Goal: Task Accomplishment & Management: Manage account settings

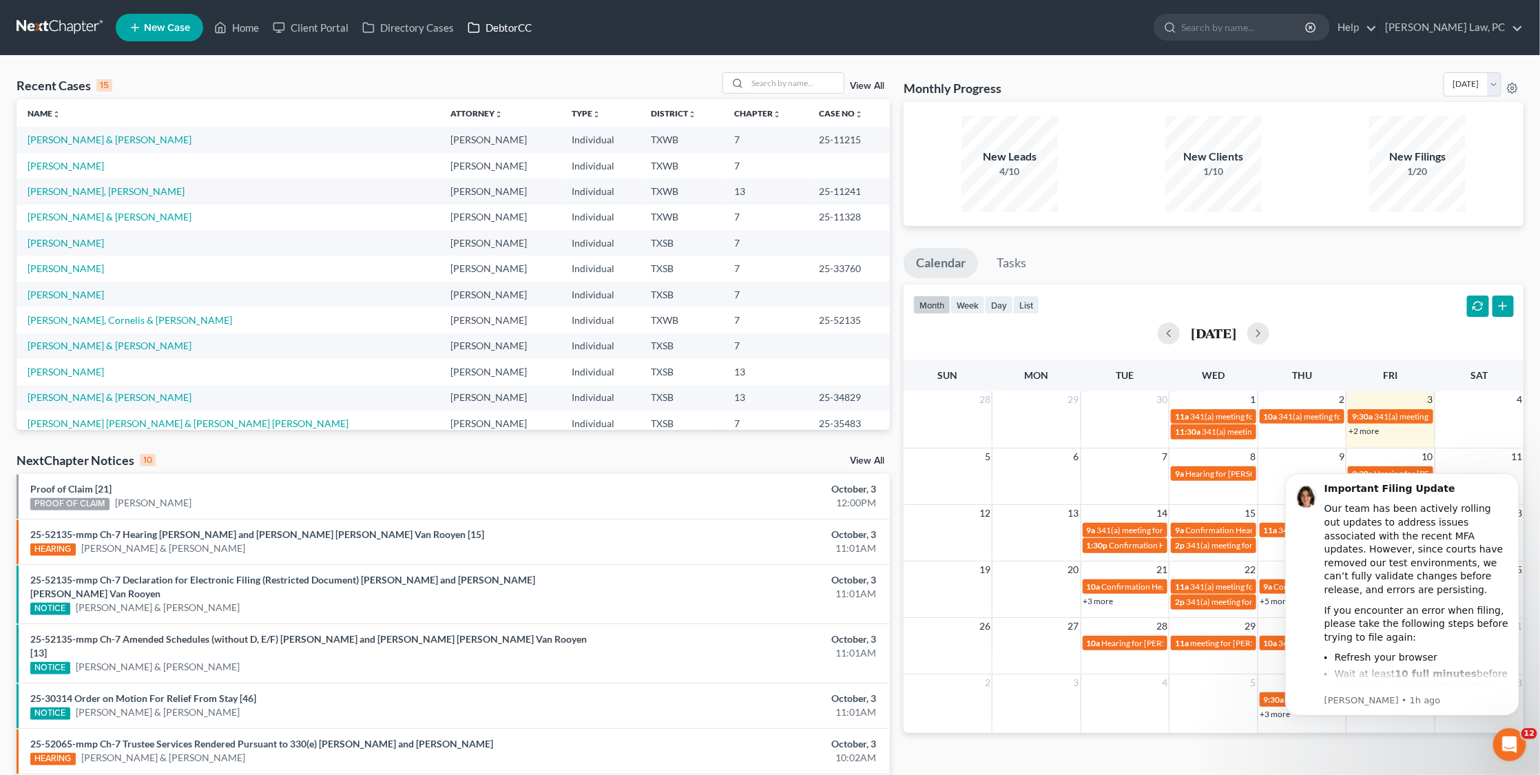
click at [516, 34] on link "DebtorCC" at bounding box center [500, 27] width 78 height 25
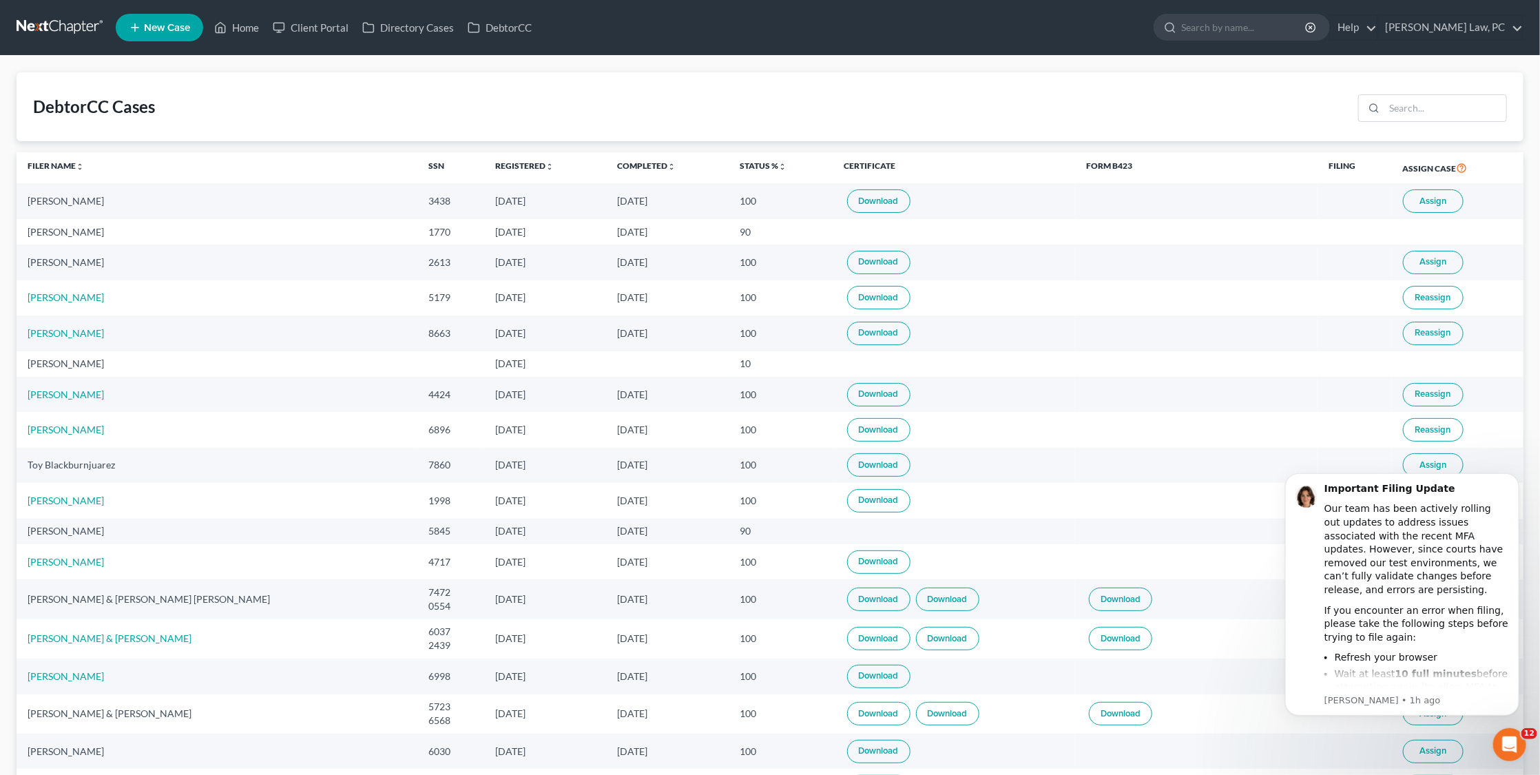
click at [847, 198] on link "Download" at bounding box center [878, 200] width 63 height 23
click at [84, 25] on link at bounding box center [61, 27] width 88 height 25
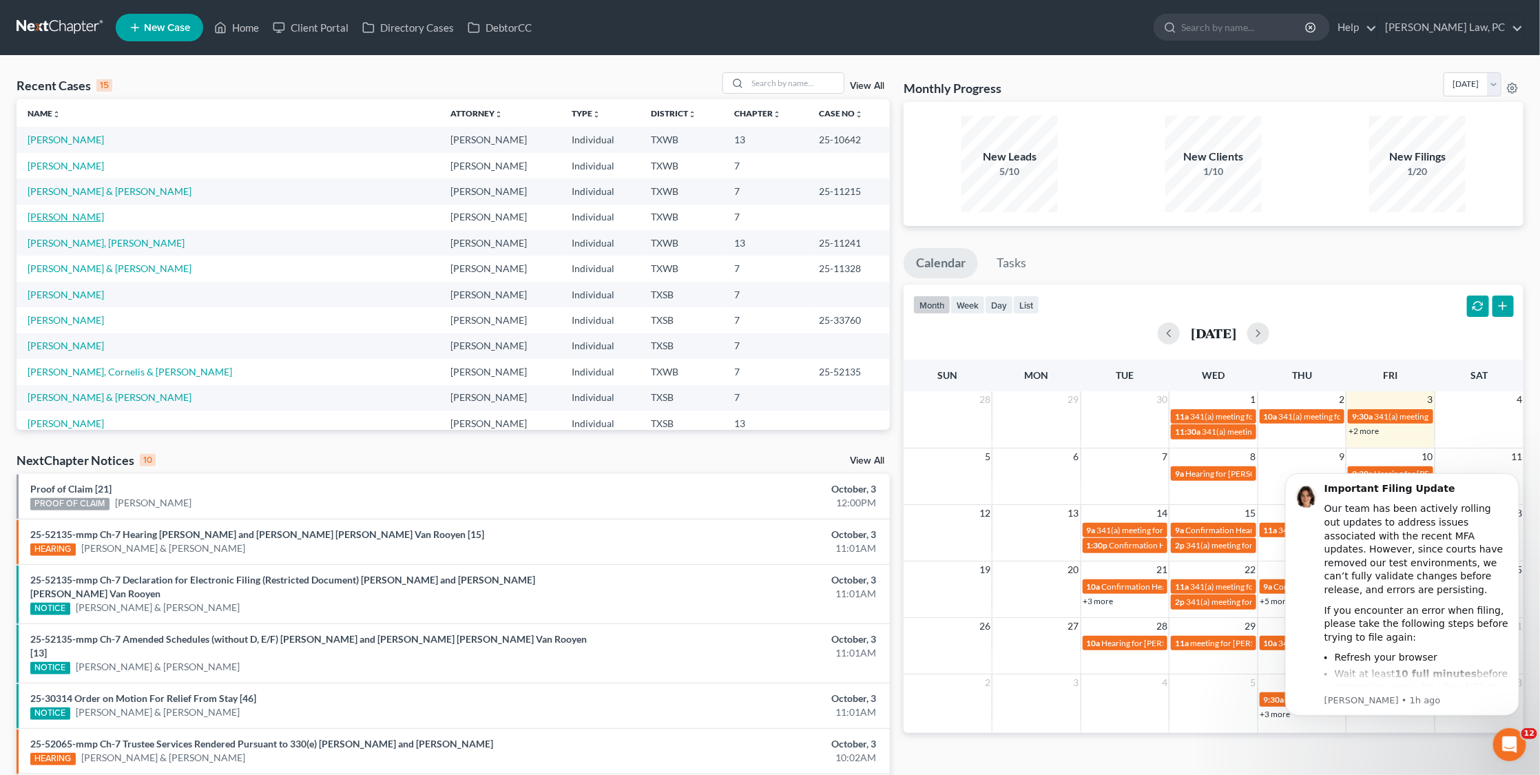
click at [54, 212] on link "[PERSON_NAME]" at bounding box center [66, 217] width 76 height 12
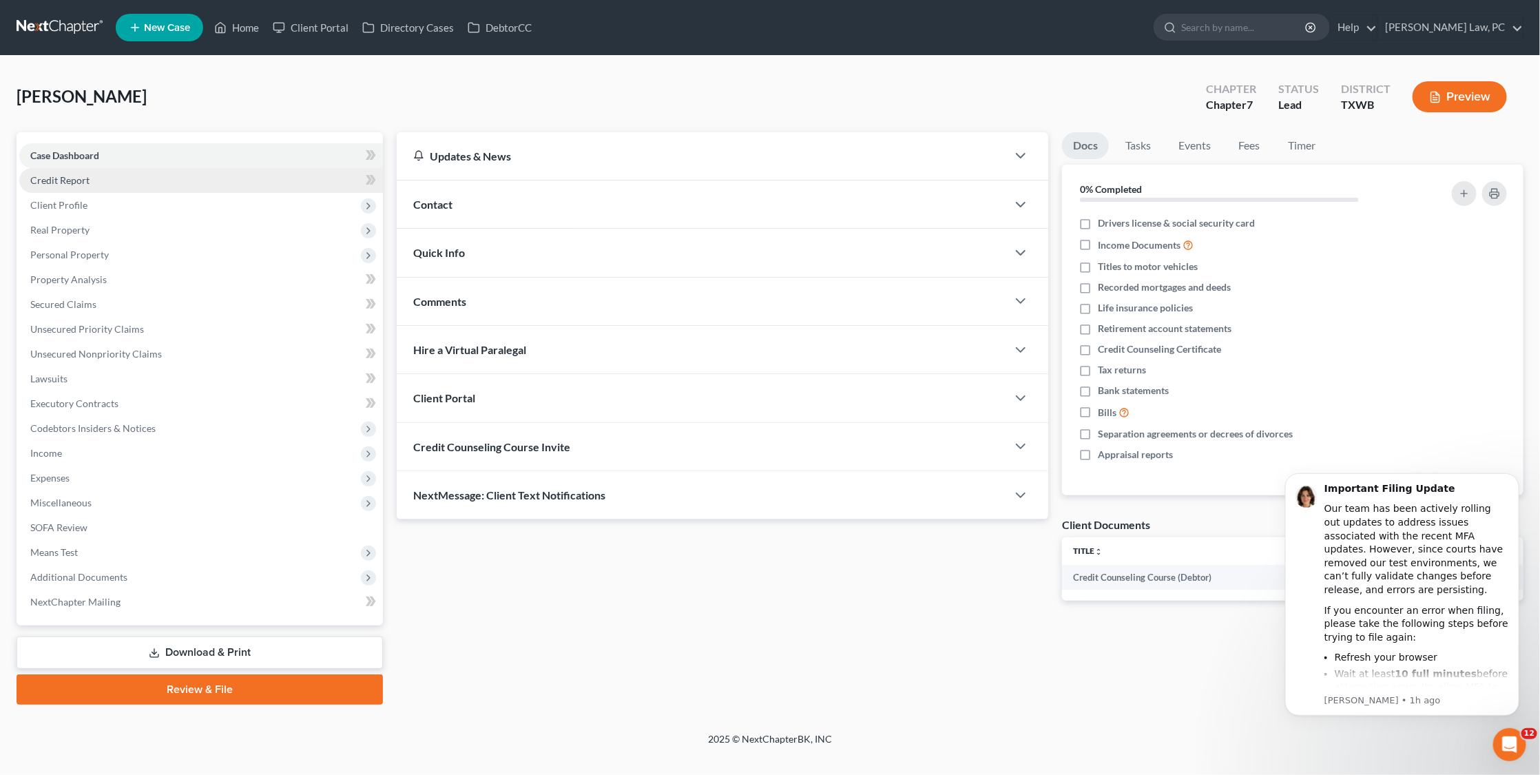
click at [68, 189] on link "Credit Report" at bounding box center [201, 180] width 364 height 25
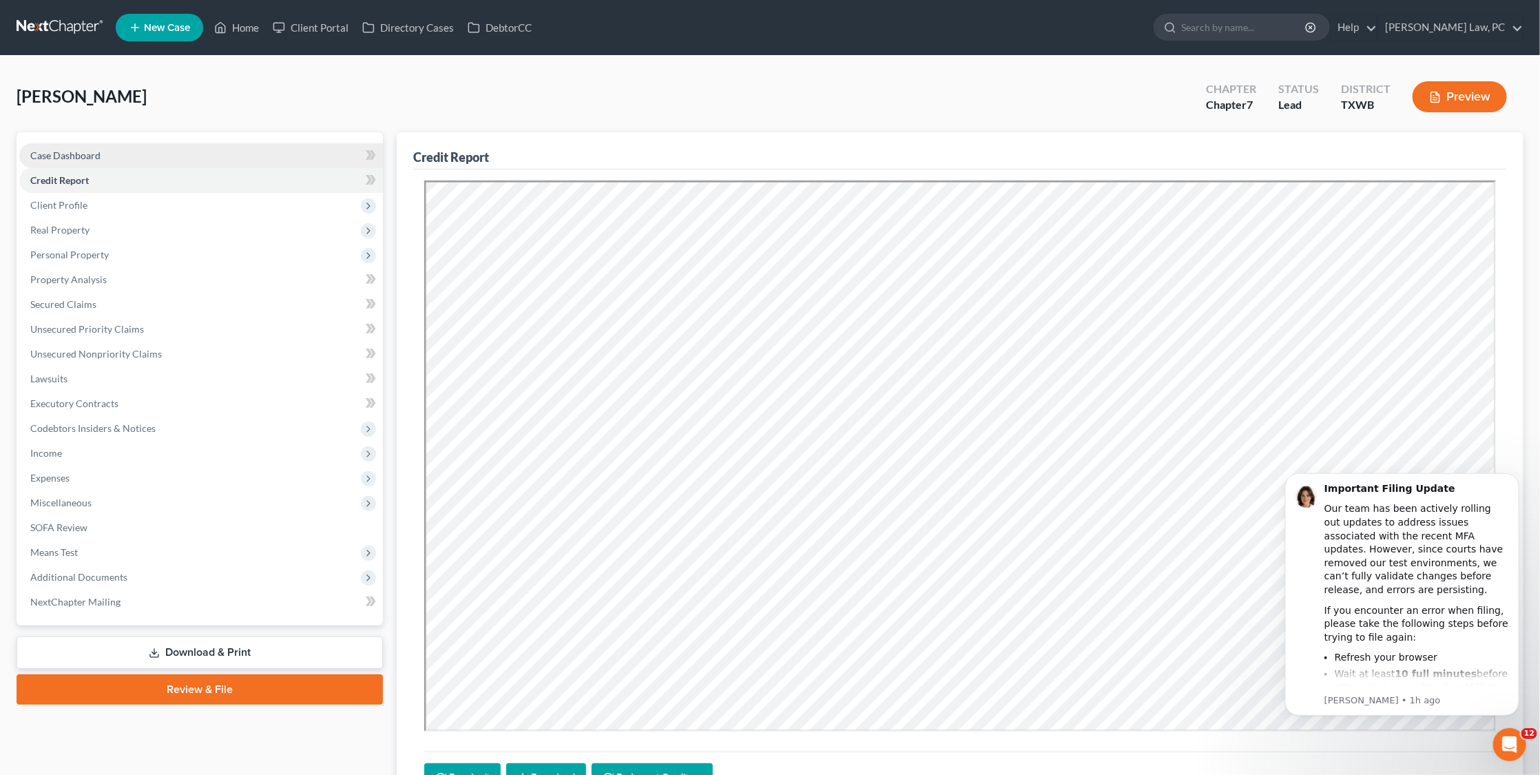
click at [90, 153] on span "Case Dashboard" at bounding box center [65, 155] width 70 height 12
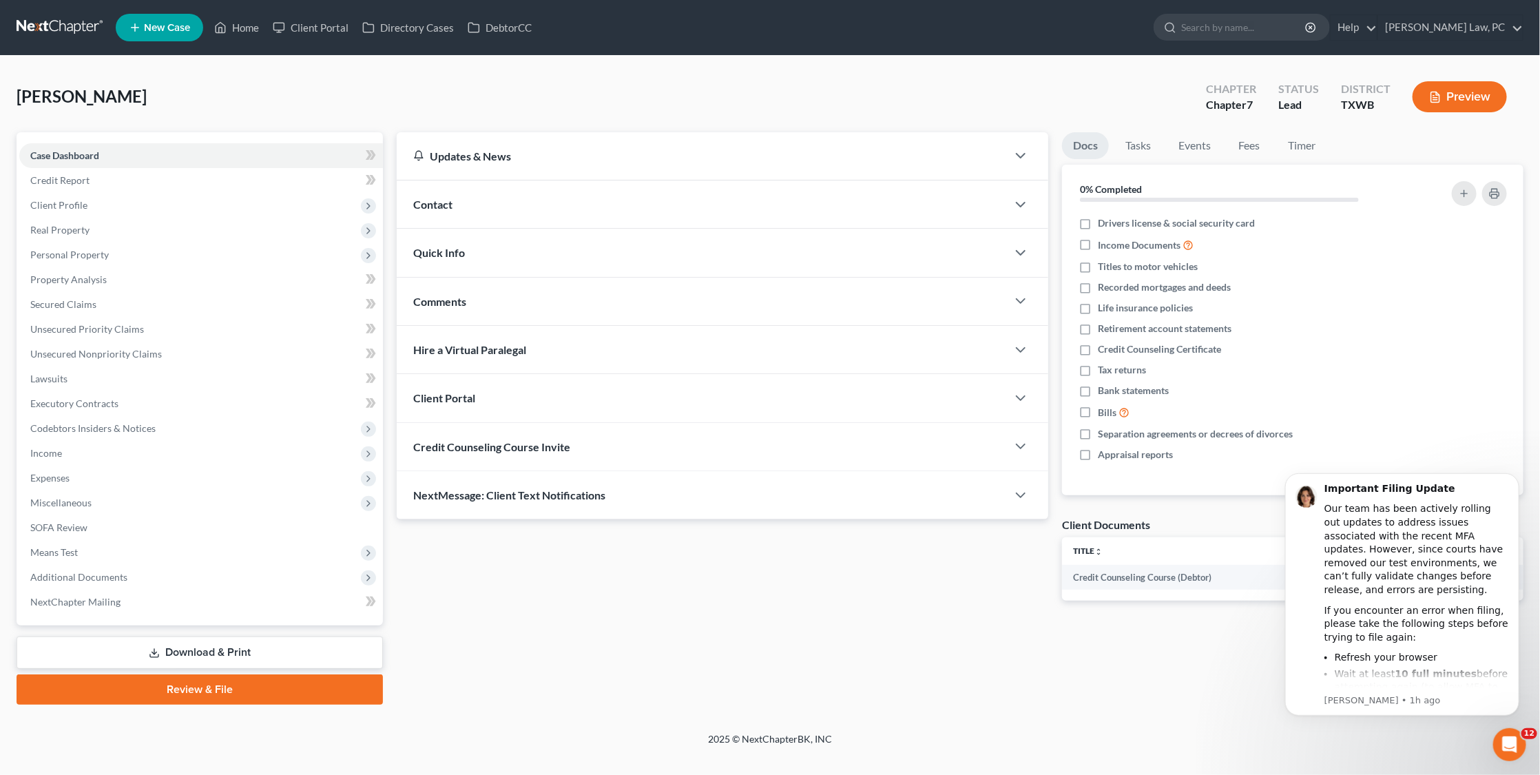
click at [542, 446] on span "Credit Counseling Course Invite" at bounding box center [491, 446] width 157 height 13
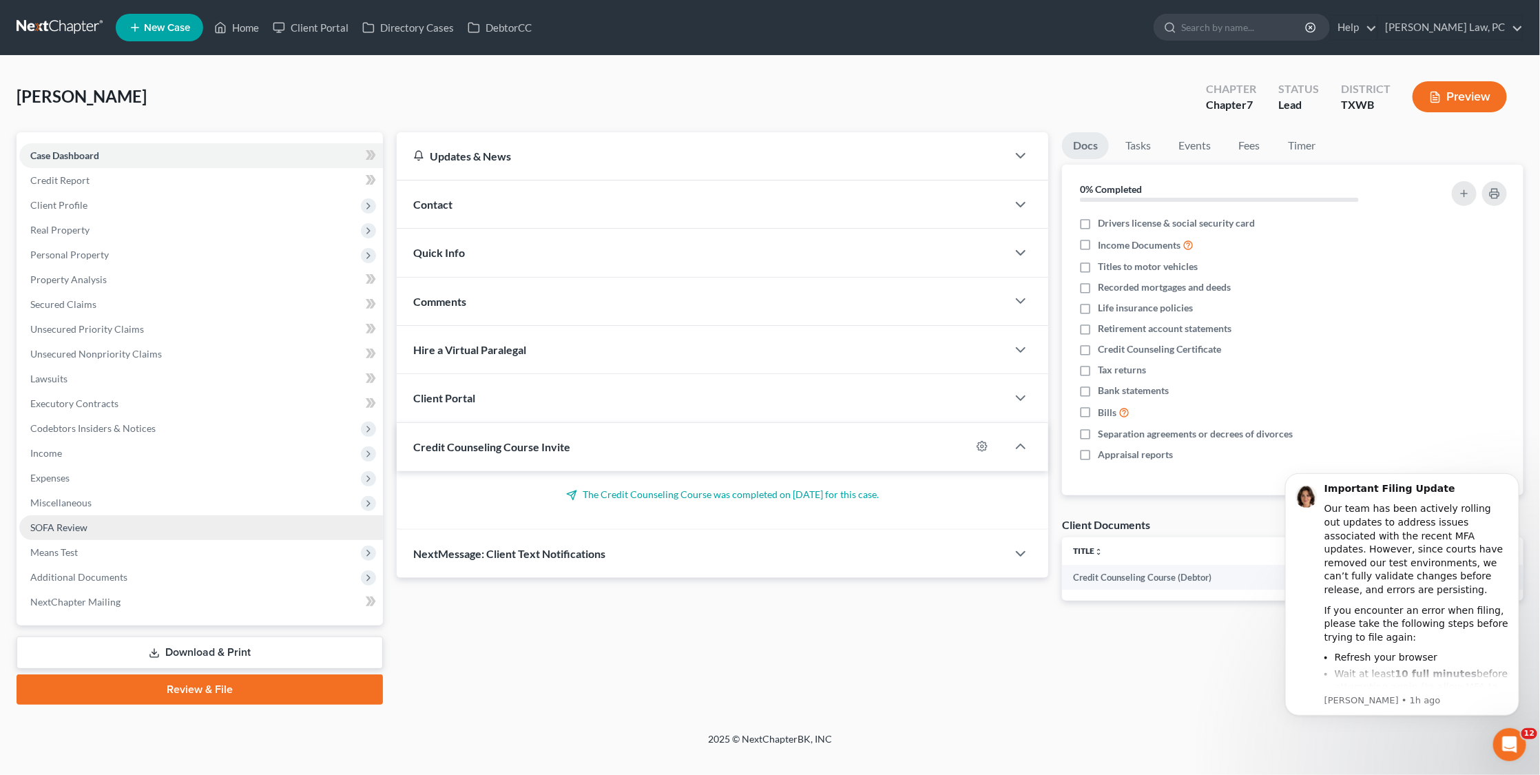
click at [77, 521] on span "SOFA Review" at bounding box center [58, 527] width 57 height 12
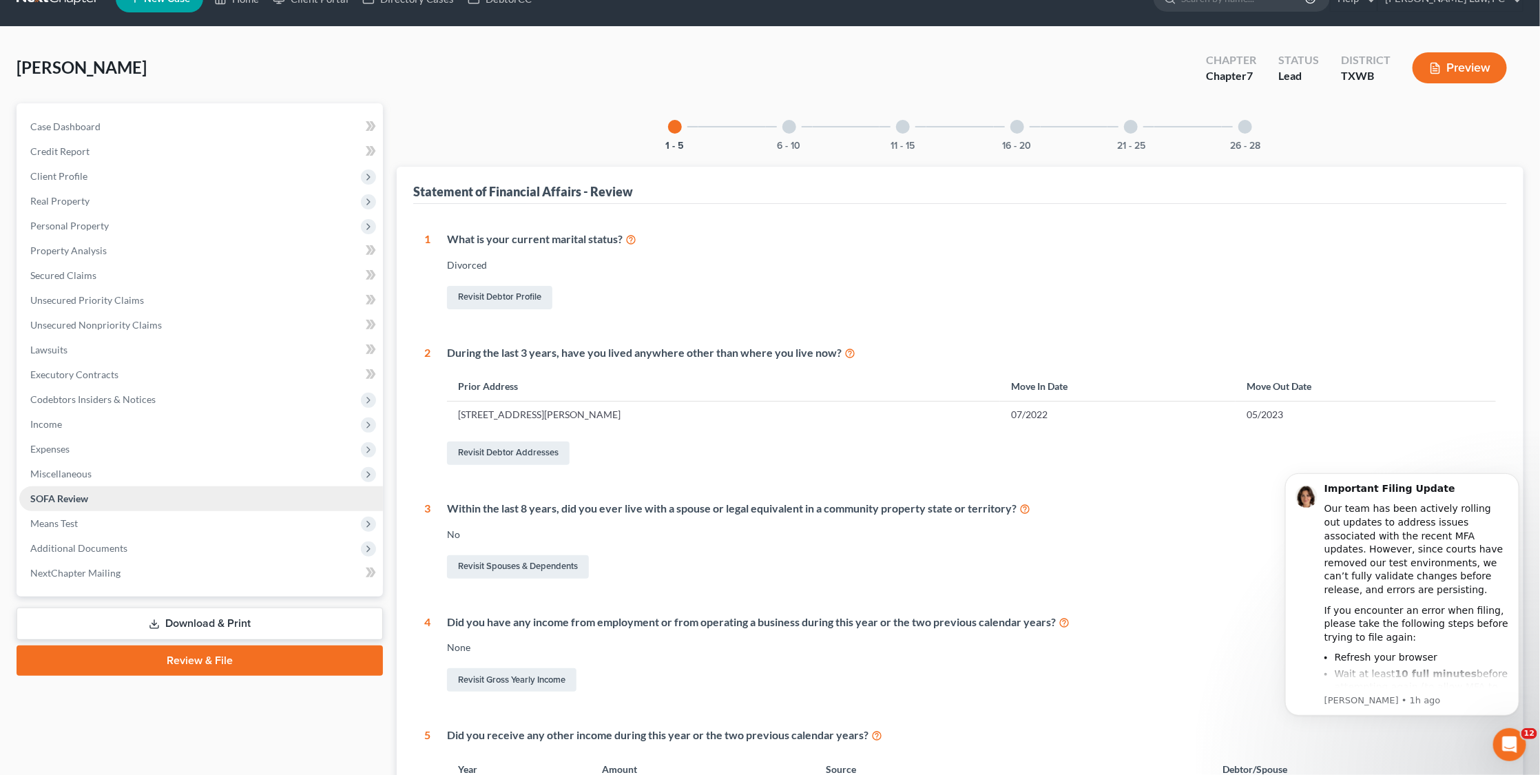
scroll to position [14, 0]
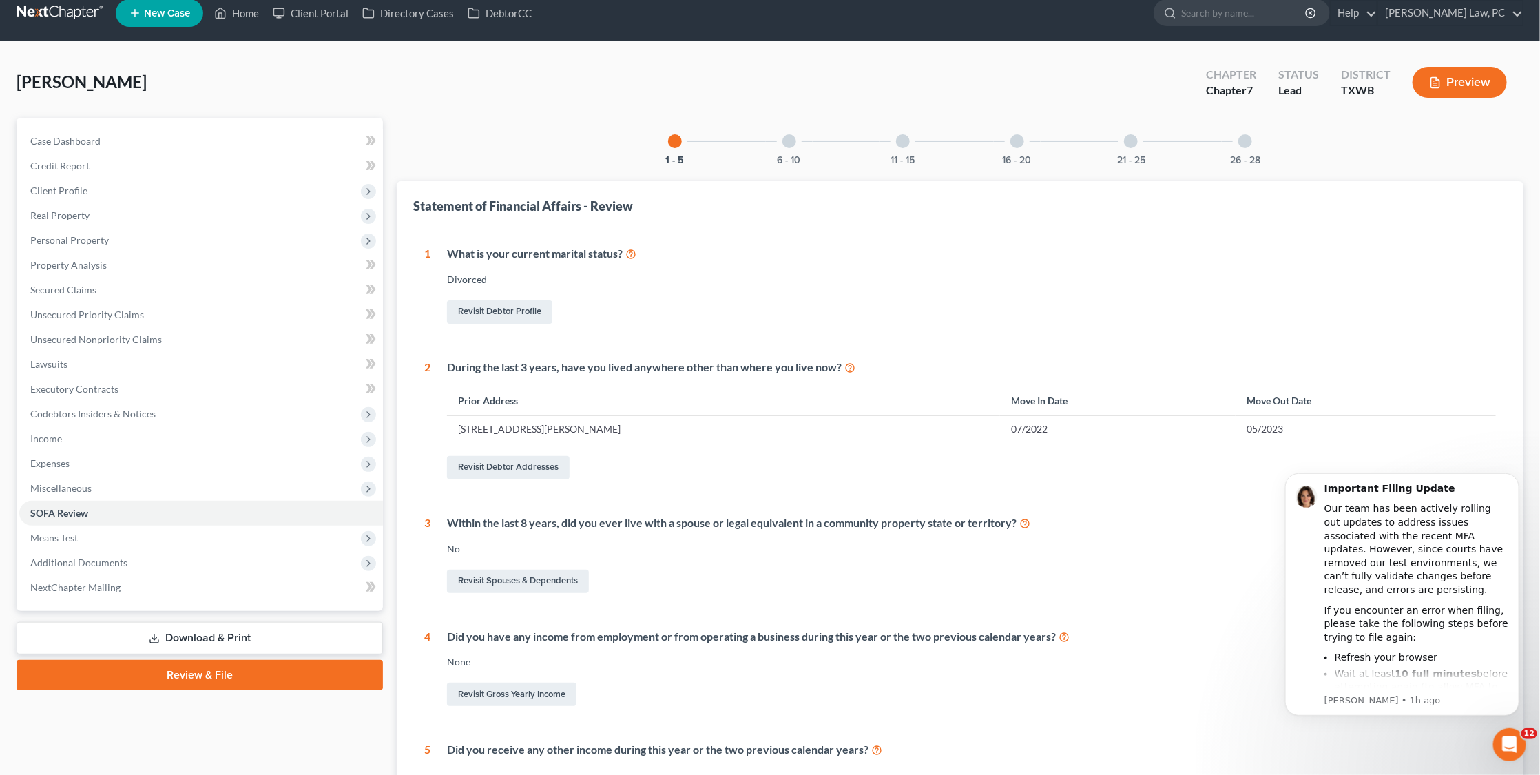
click at [786, 141] on div at bounding box center [789, 141] width 14 height 14
